Goal: Task Accomplishment & Management: Use online tool/utility

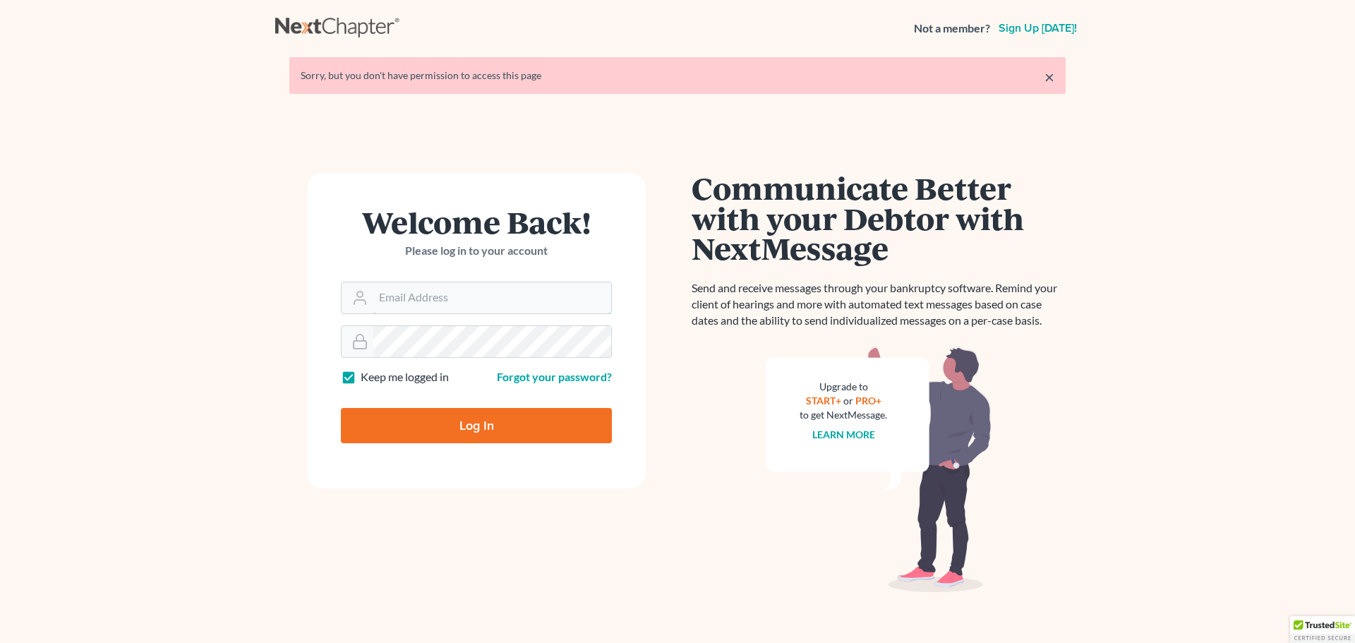
type input "[PERSON_NAME][EMAIL_ADDRESS][DOMAIN_NAME]"
click at [493, 434] on input "Log In" at bounding box center [476, 425] width 271 height 35
type input "Thinking..."
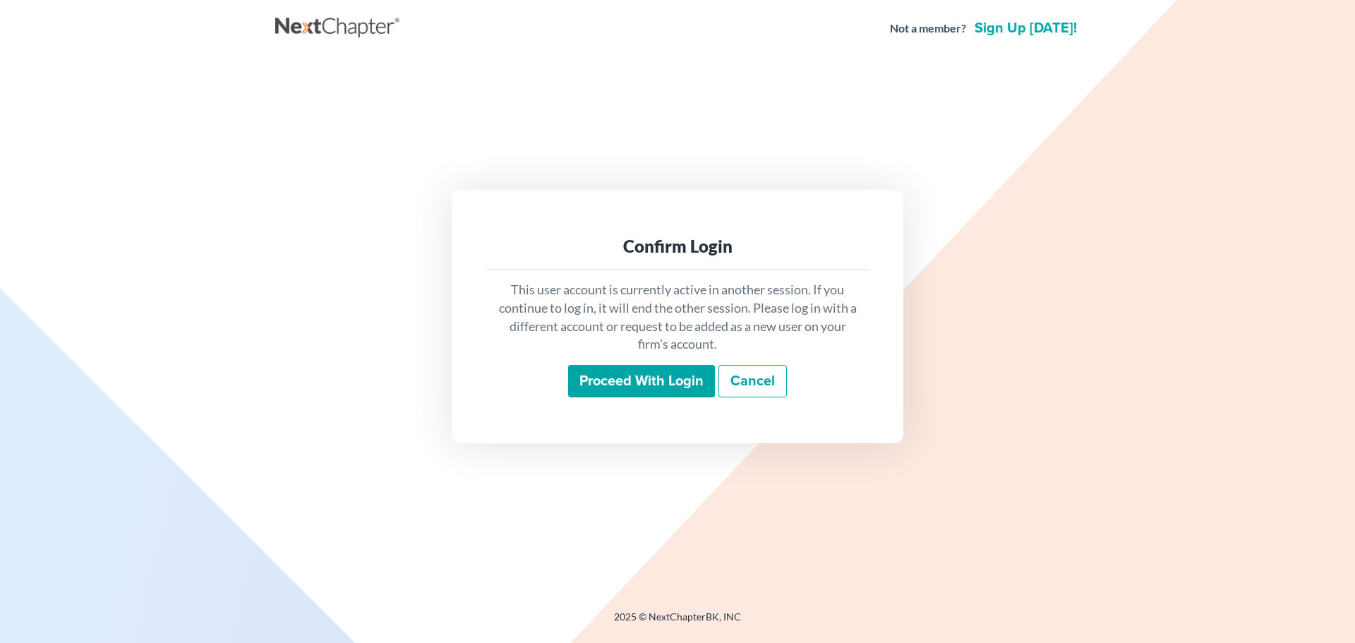
click at [686, 382] on input "Proceed with login" at bounding box center [641, 381] width 147 height 32
